Goal: Task Accomplishment & Management: Use online tool/utility

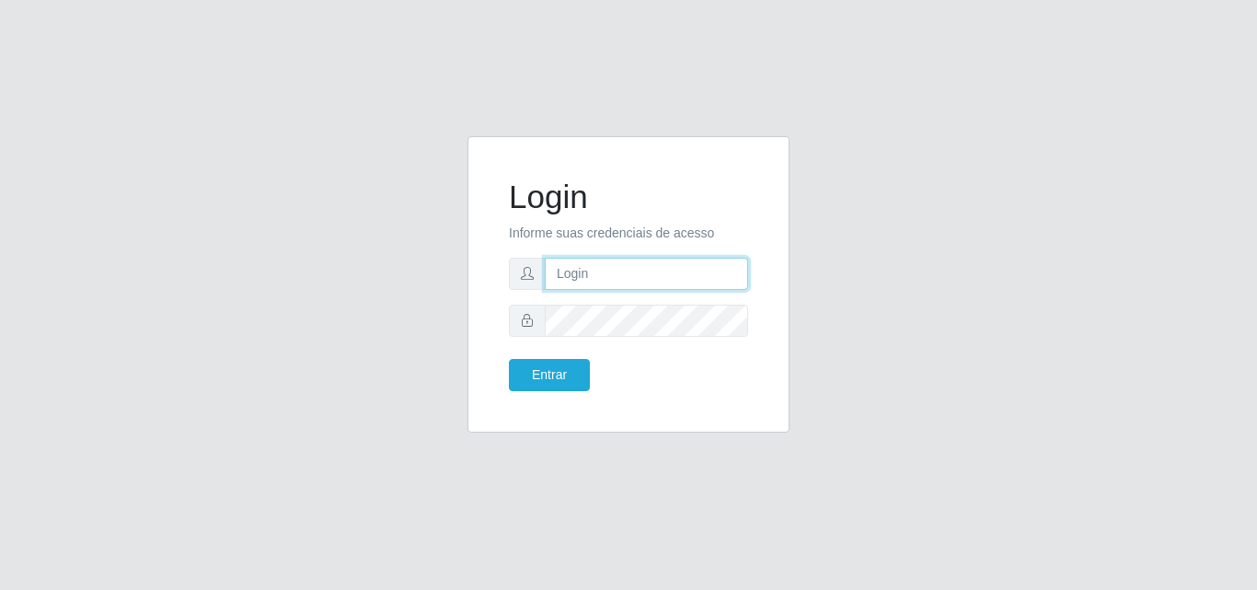
drag, startPoint x: 574, startPoint y: 265, endPoint x: 574, endPoint y: 275, distance: 10.1
click at [574, 265] on input "text" at bounding box center [646, 274] width 203 height 32
click at [574, 269] on input "text" at bounding box center [646, 274] width 203 height 32
type input "ana@saullus"
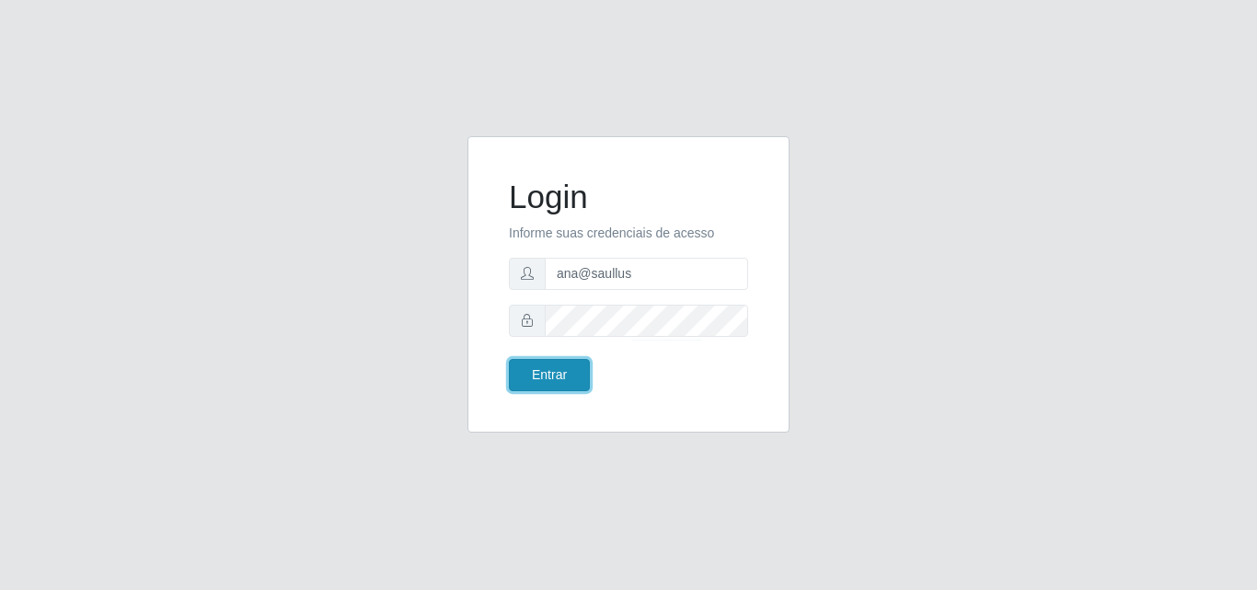
click at [551, 380] on button "Entrar" at bounding box center [549, 375] width 81 height 32
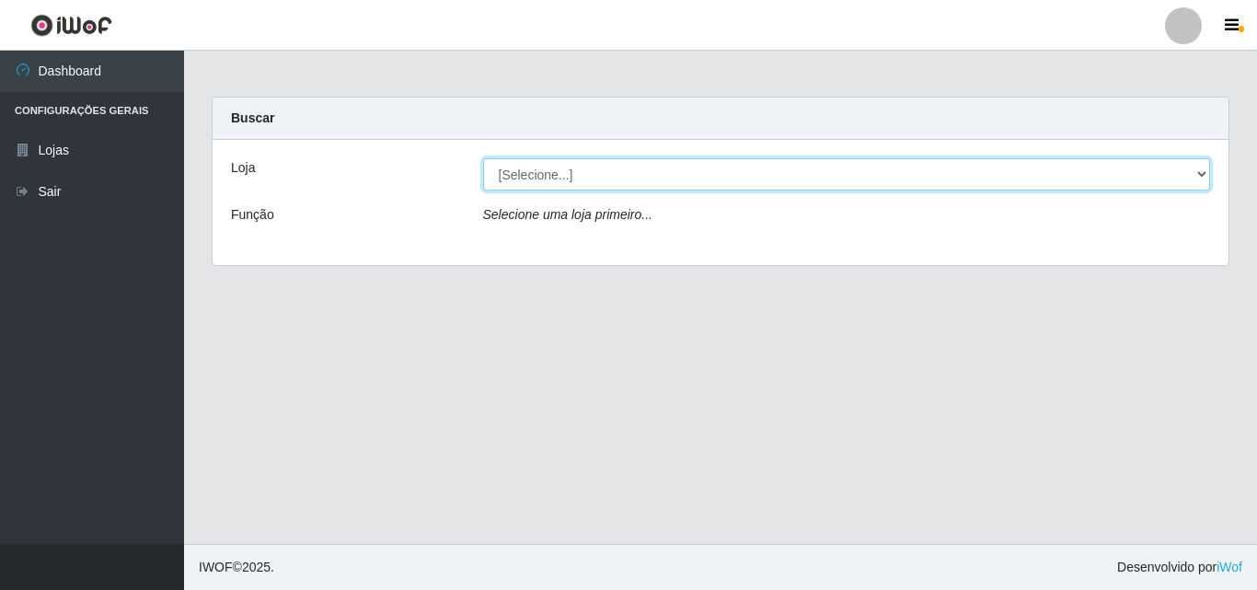
click at [1199, 174] on select "[Selecione...] Saullus Supermercados" at bounding box center [847, 174] width 728 height 32
select select "423"
click at [483, 158] on select "[Selecione...] Saullus Supermercados" at bounding box center [847, 174] width 728 height 32
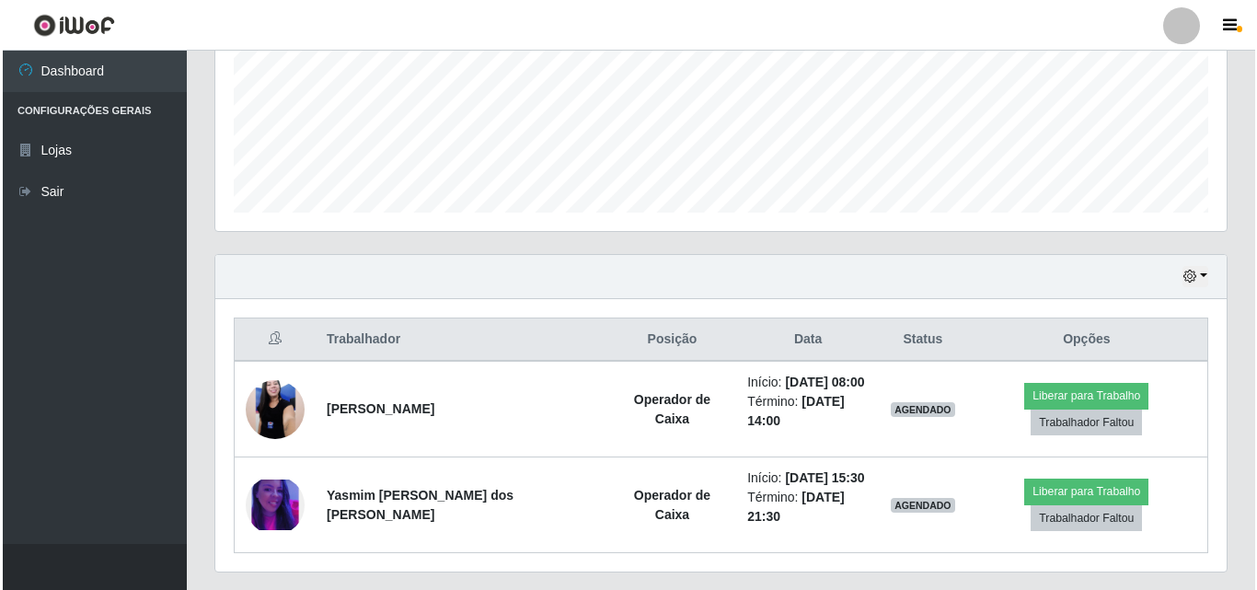
scroll to position [460, 0]
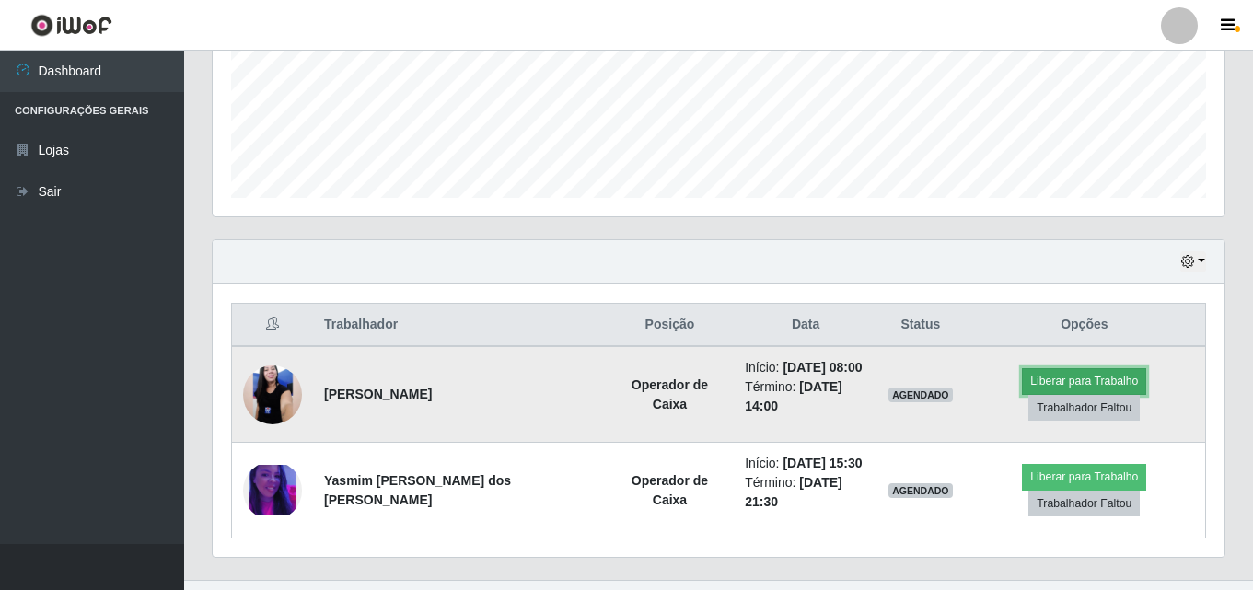
click at [1054, 381] on button "Liberar para Trabalho" at bounding box center [1084, 381] width 124 height 26
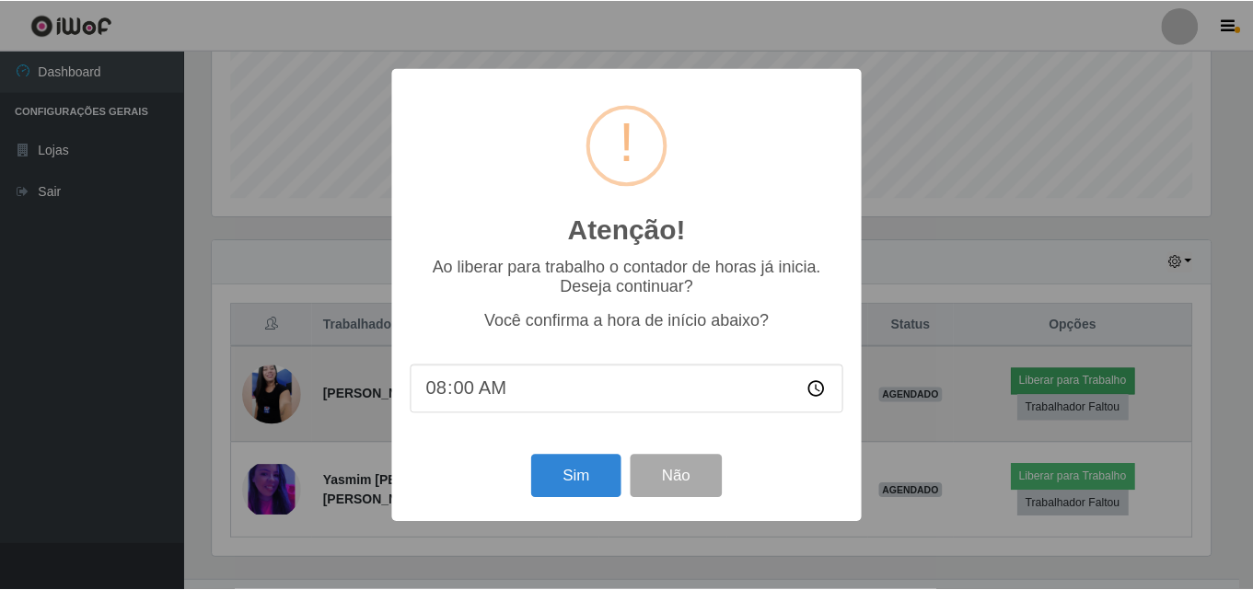
scroll to position [382, 1002]
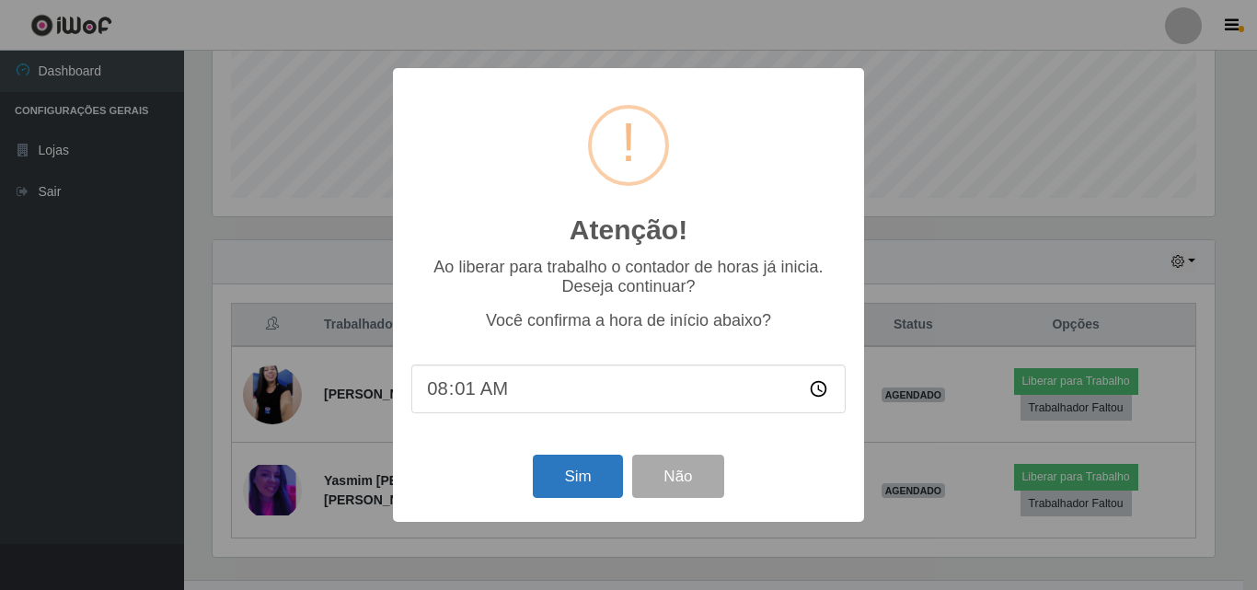
type input "08:10"
click at [573, 486] on button "Sim" at bounding box center [577, 476] width 89 height 43
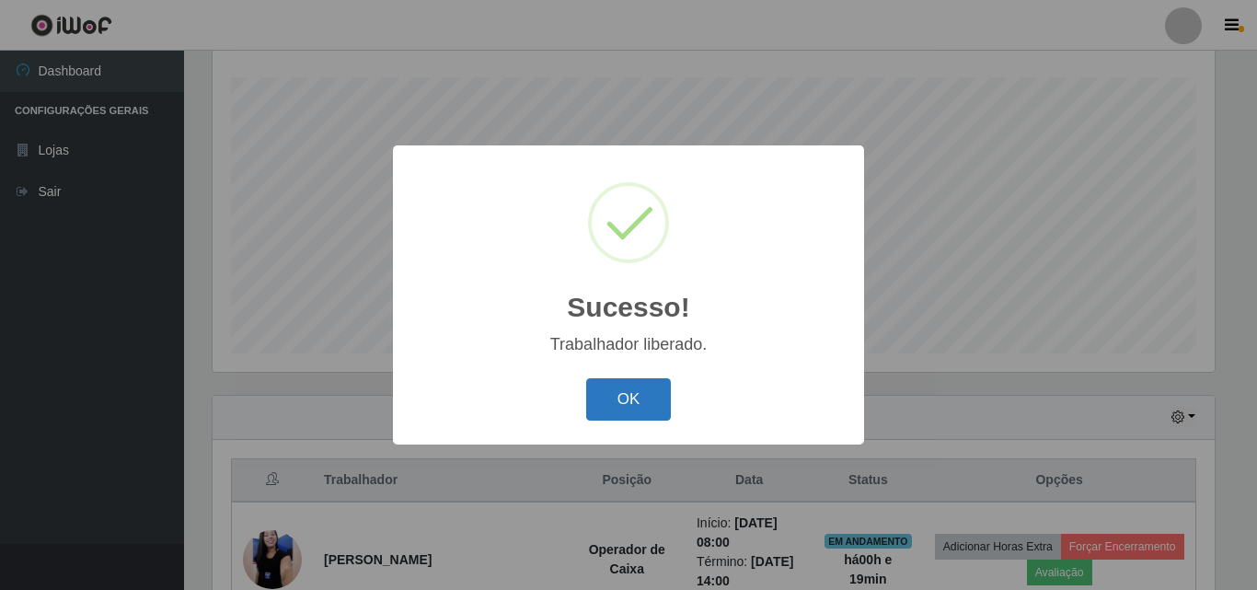
click at [641, 385] on button "OK" at bounding box center [629, 399] width 86 height 43
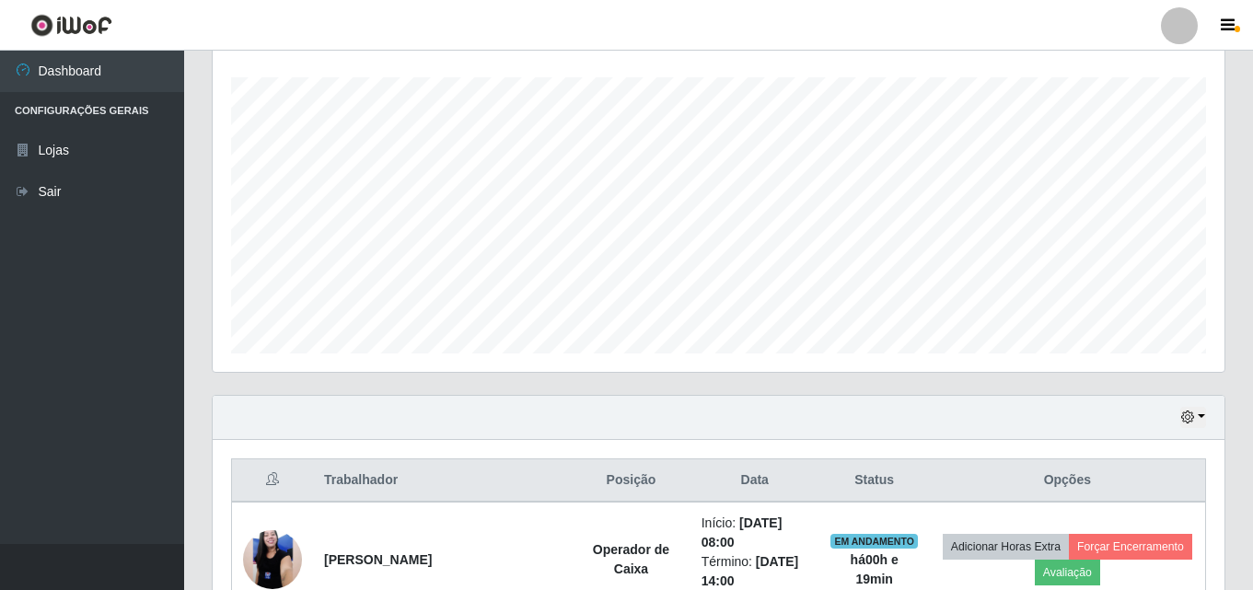
scroll to position [382, 1011]
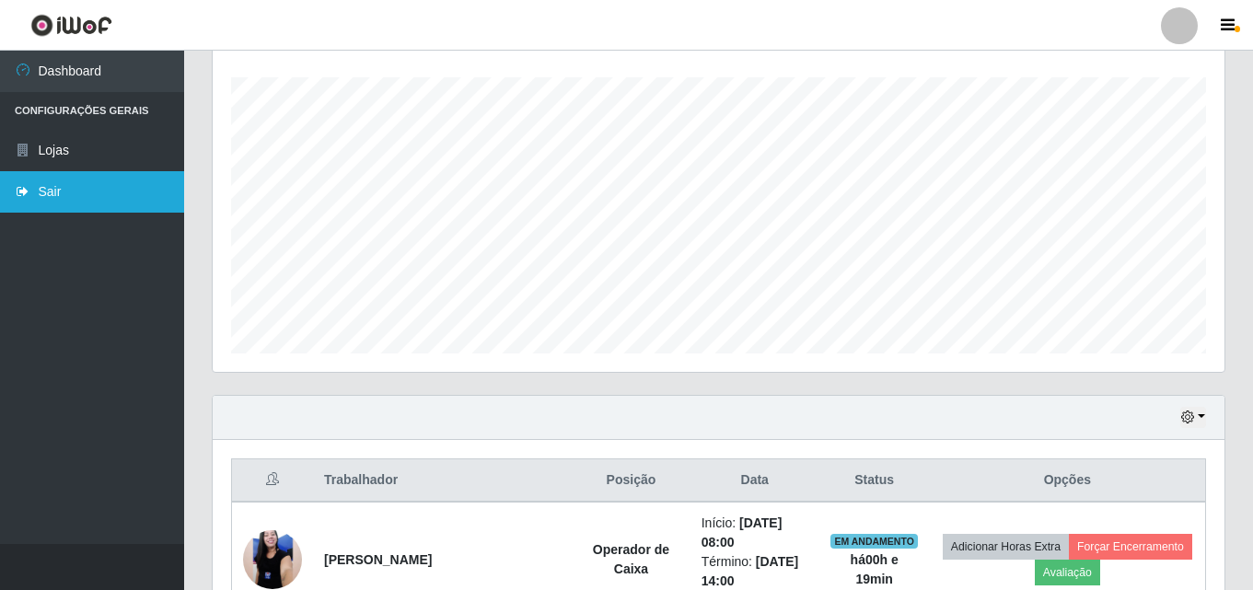
click at [68, 195] on link "Sair" at bounding box center [92, 191] width 184 height 41
